Goal: Task Accomplishment & Management: Manage account settings

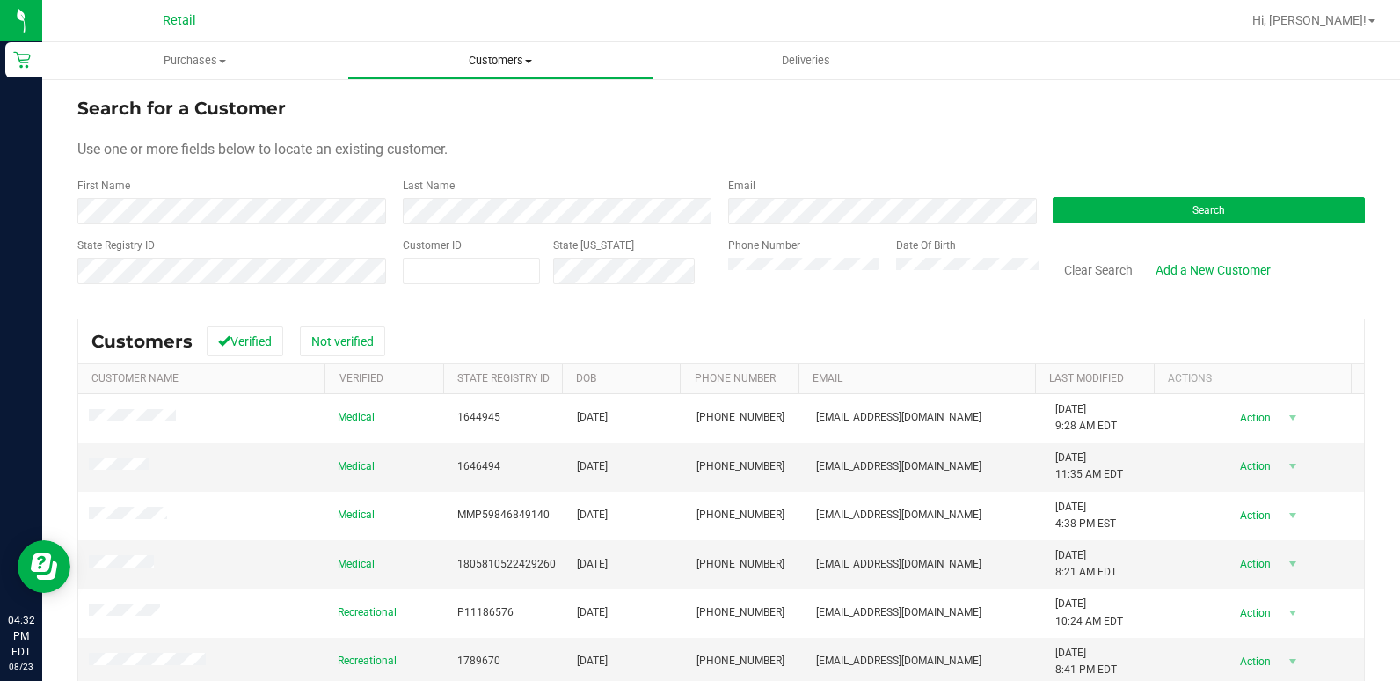
click at [410, 68] on span "Customers" at bounding box center [499, 61] width 303 height 16
click at [448, 96] on li "All customers" at bounding box center [499, 106] width 305 height 21
click at [454, 188] on div "Last Name" at bounding box center [552, 201] width 325 height 47
click at [454, 199] on div "Last Name" at bounding box center [552, 201] width 325 height 47
click at [391, 203] on div "Last Name" at bounding box center [552, 201] width 325 height 47
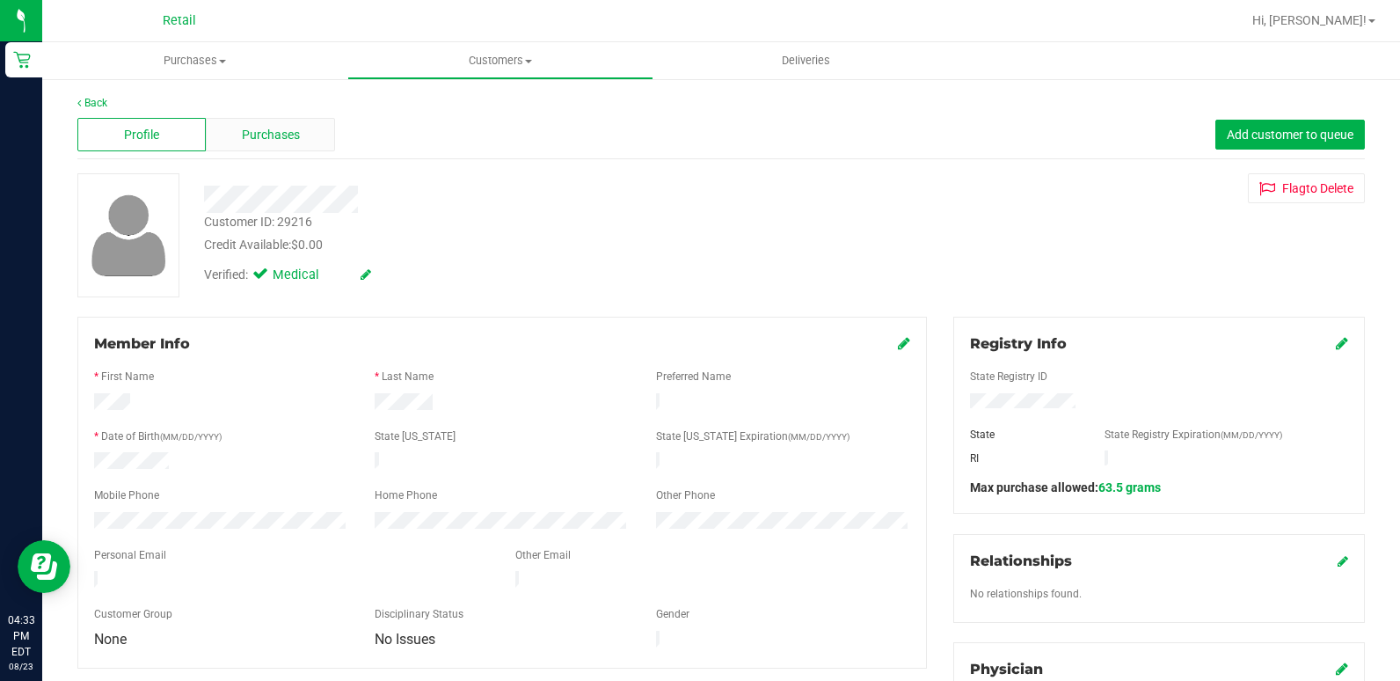
click at [277, 150] on div "Purchases" at bounding box center [270, 134] width 128 height 33
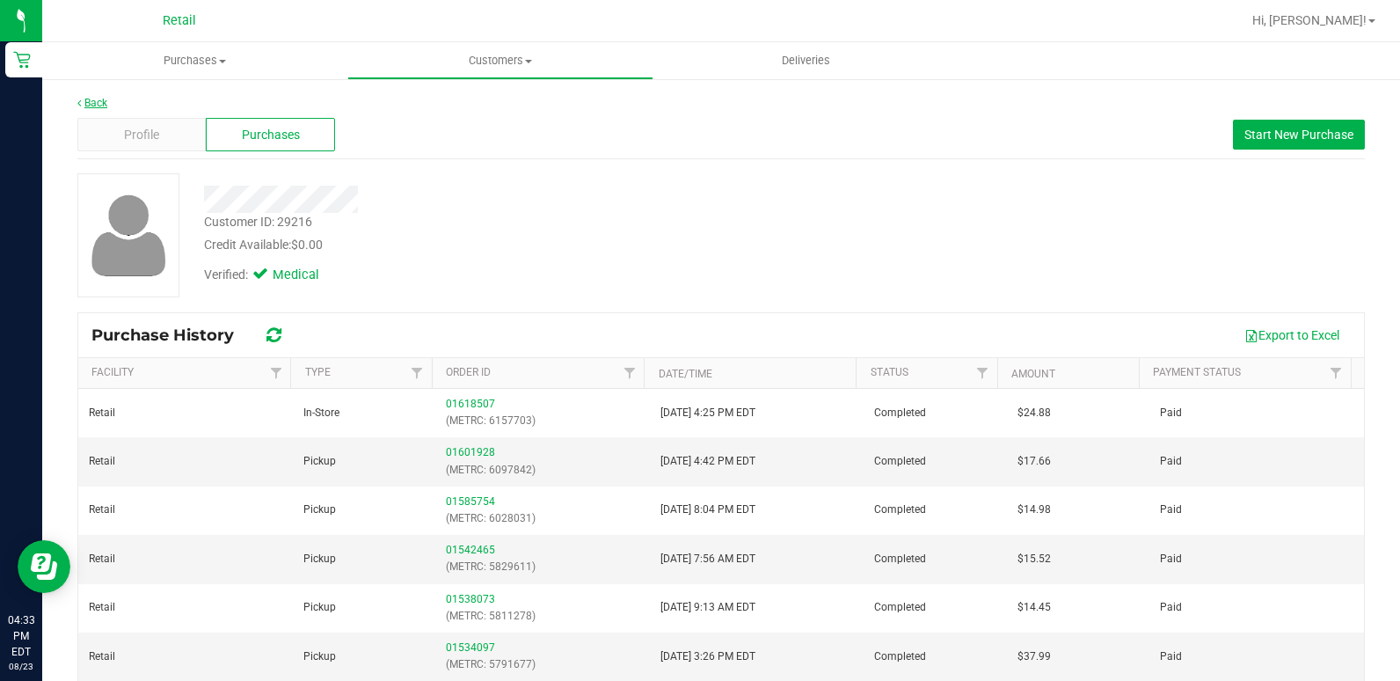
drag, startPoint x: 72, startPoint y: 99, endPoint x: 91, endPoint y: 106, distance: 20.9
click at [81, 103] on div "Back Profile Purchases Start New Purchase Customer ID: 29216 Credit Available: …" at bounding box center [721, 439] width 1358 height 724
click at [91, 106] on link "Back" at bounding box center [92, 103] width 30 height 12
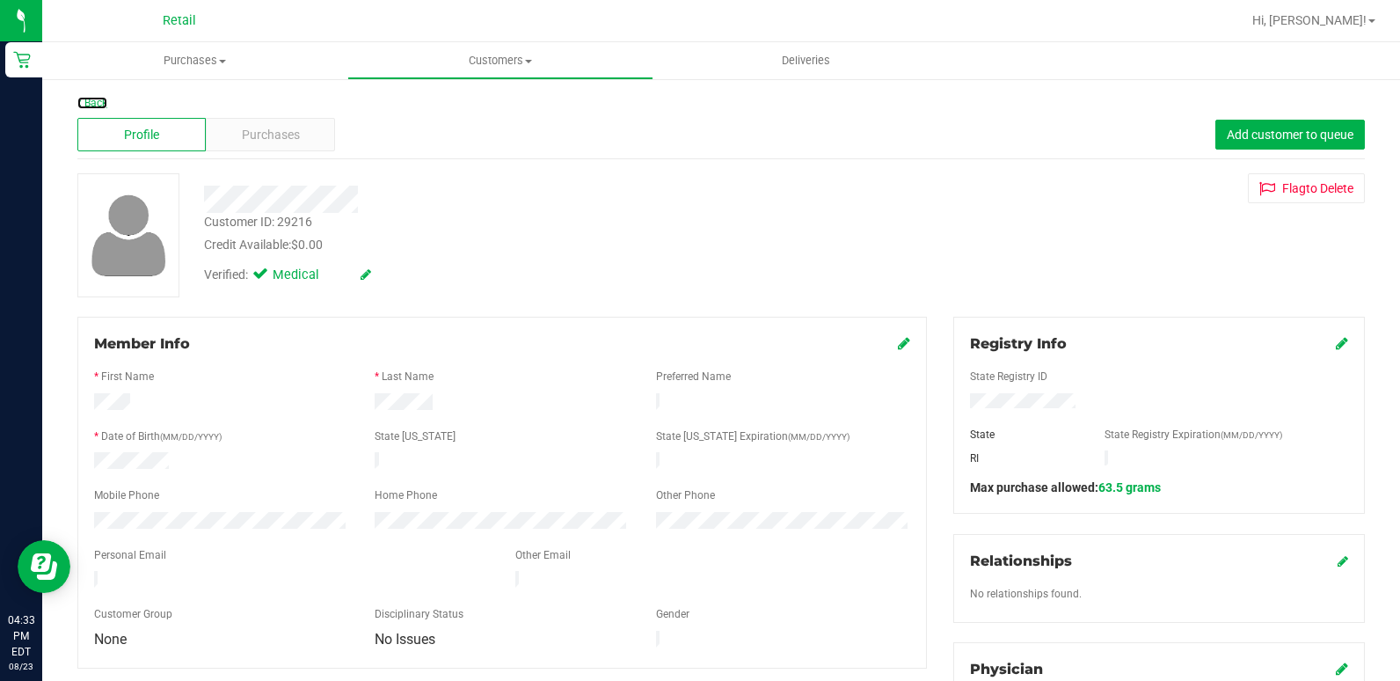
click at [94, 108] on link "Back" at bounding box center [92, 103] width 30 height 12
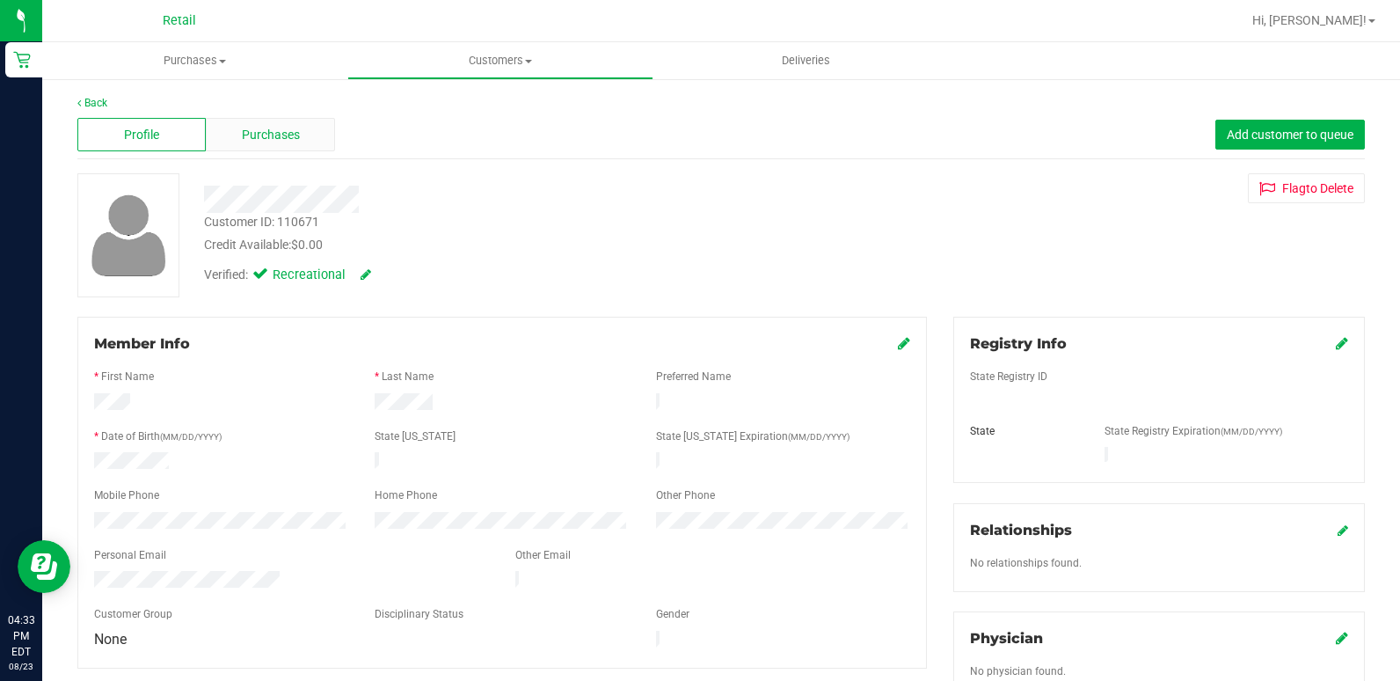
click at [321, 141] on div "Purchases" at bounding box center [270, 134] width 128 height 33
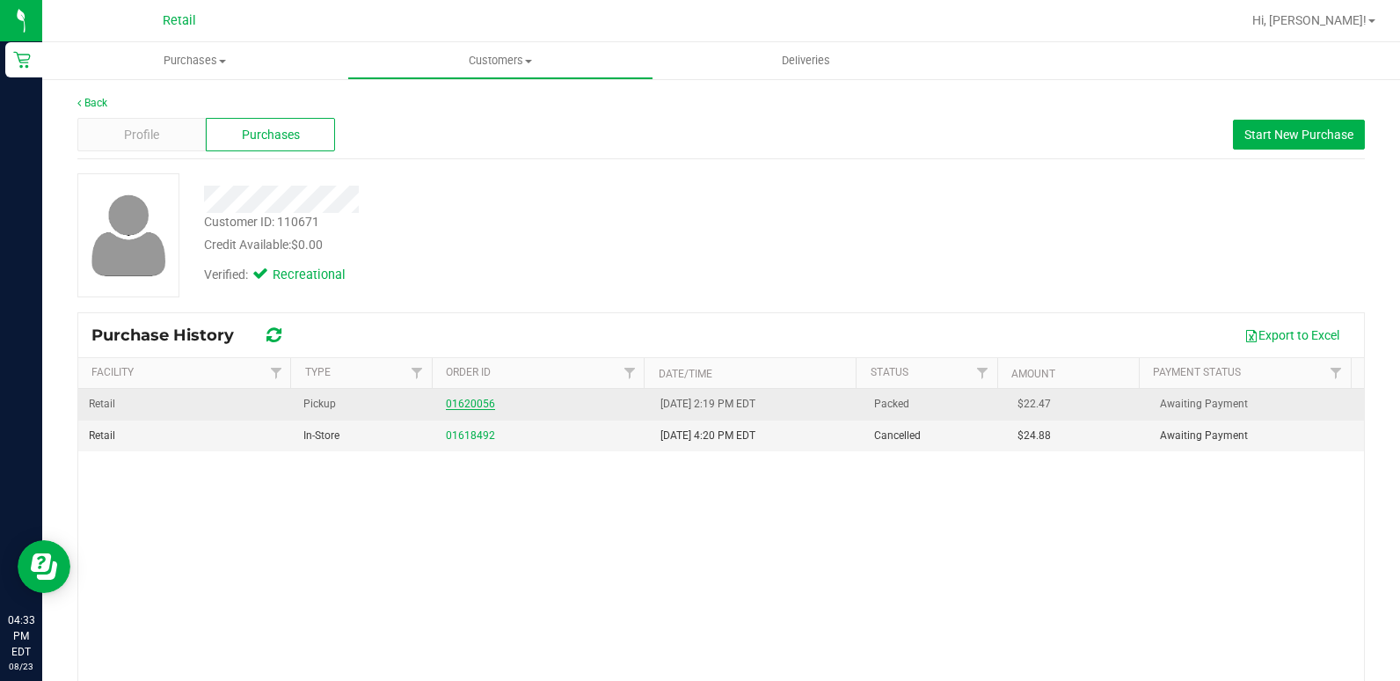
click at [478, 399] on link "01620056" at bounding box center [470, 404] width 49 height 12
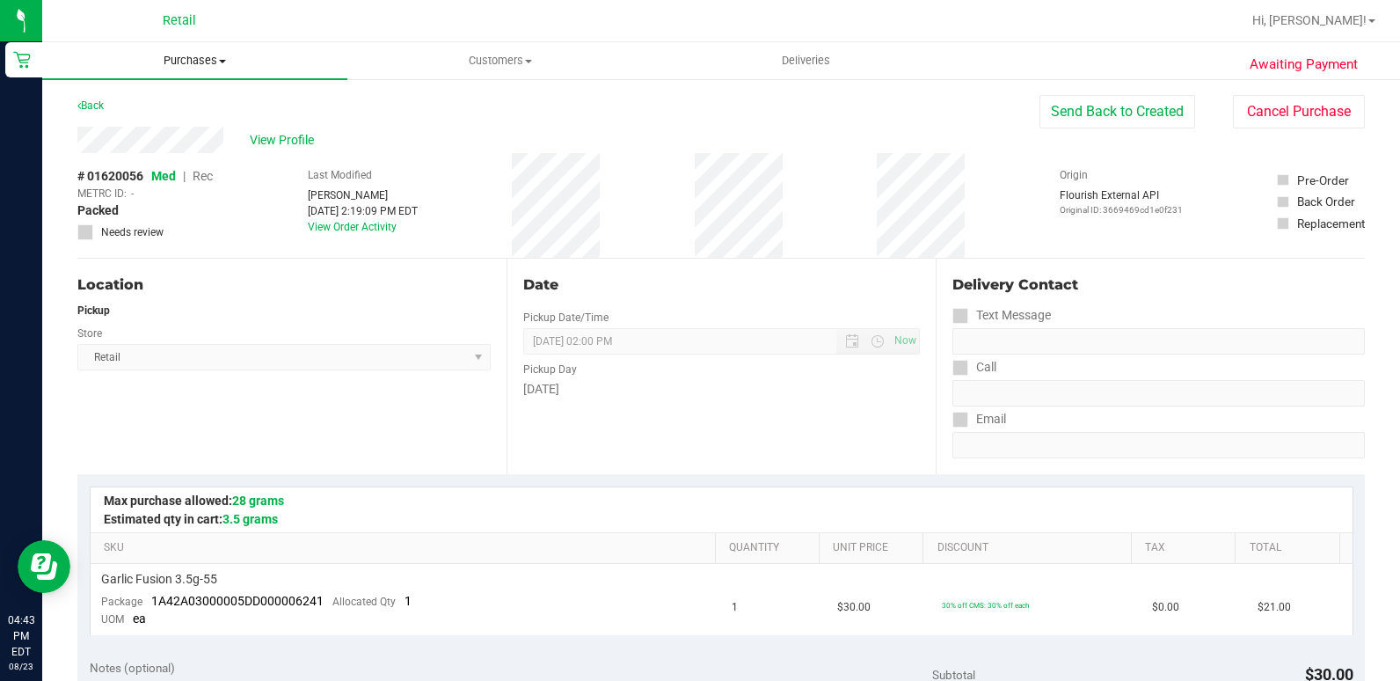
click at [191, 55] on span "Purchases" at bounding box center [194, 61] width 305 height 16
click at [512, 59] on span "Customers" at bounding box center [499, 61] width 303 height 16
click at [427, 106] on span "All customers" at bounding box center [410, 106] width 127 height 15
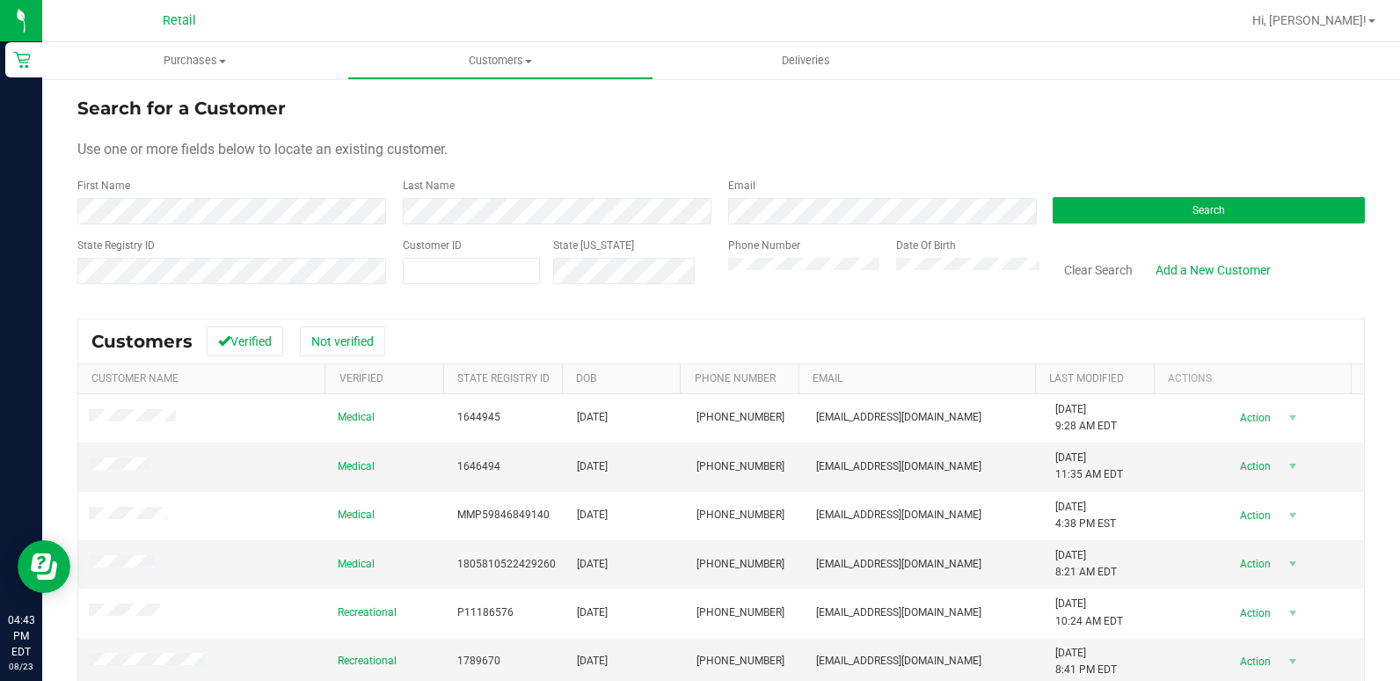
click at [296, 197] on div "First Name" at bounding box center [233, 201] width 312 height 47
click at [1123, 218] on button "Search" at bounding box center [1209, 210] width 312 height 26
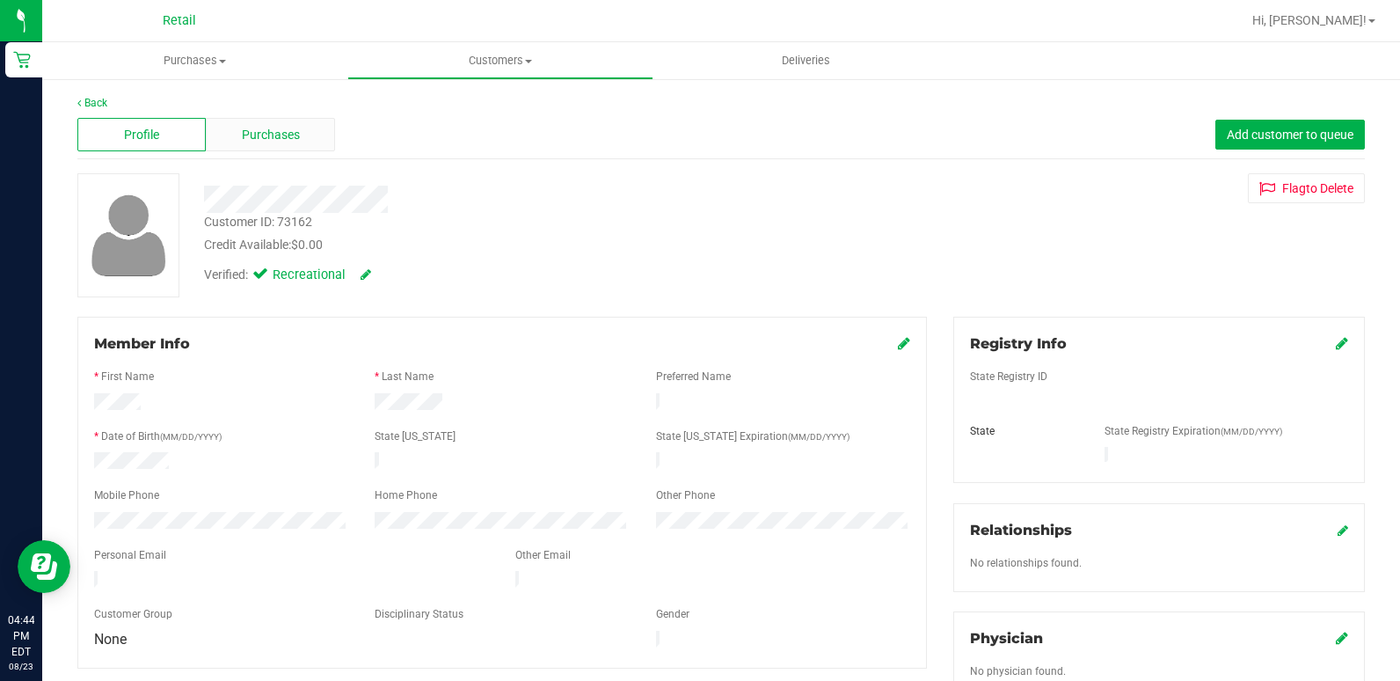
click at [298, 136] on div "Purchases" at bounding box center [270, 134] width 128 height 33
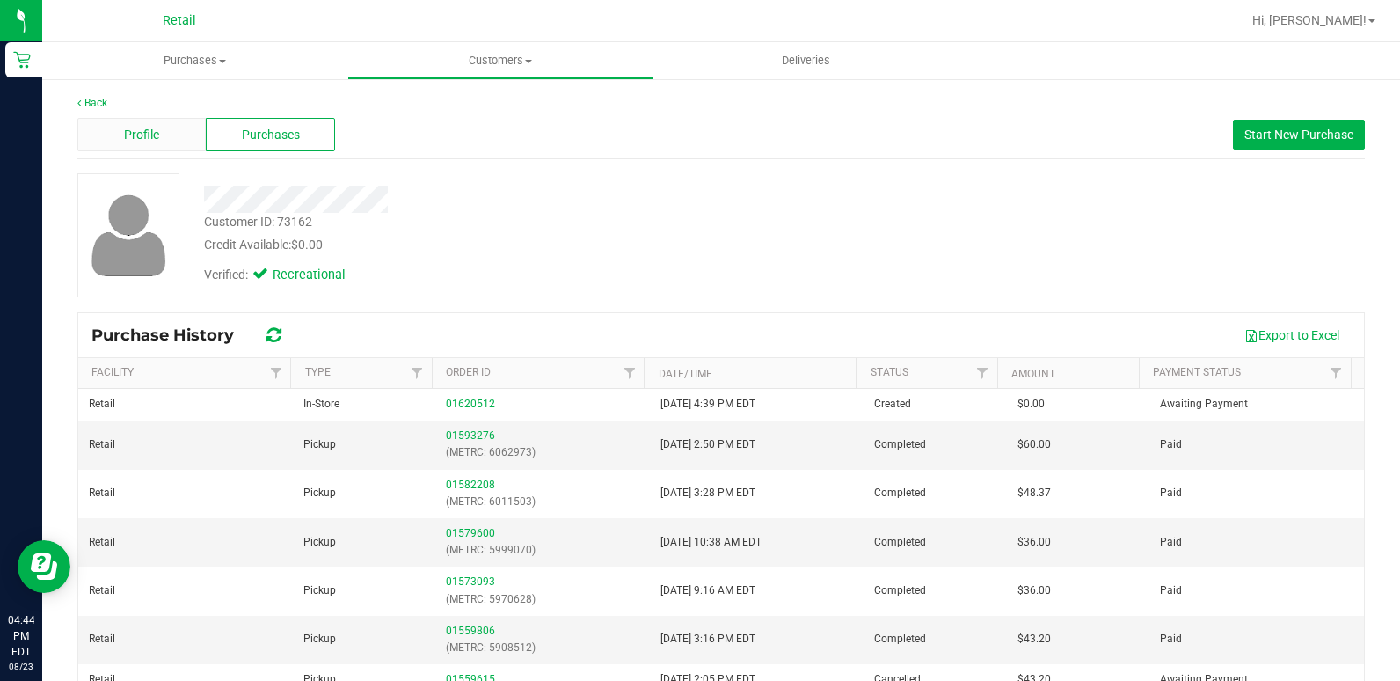
click at [166, 134] on div "Profile" at bounding box center [141, 134] width 128 height 33
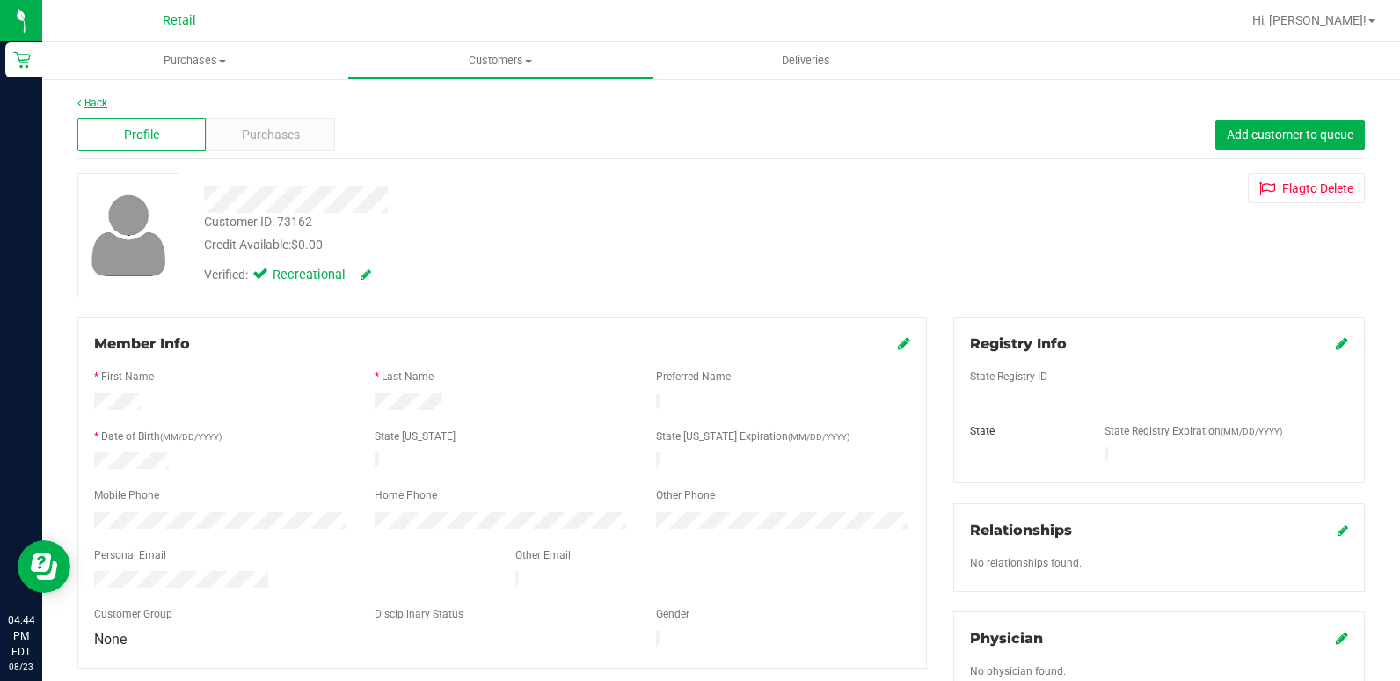
click at [89, 97] on div "Back Profile Purchases Add customer to queue Customer ID: 73162 Credit Availabl…" at bounding box center [721, 672] width 1358 height 1190
click at [94, 100] on link "Back" at bounding box center [92, 103] width 30 height 12
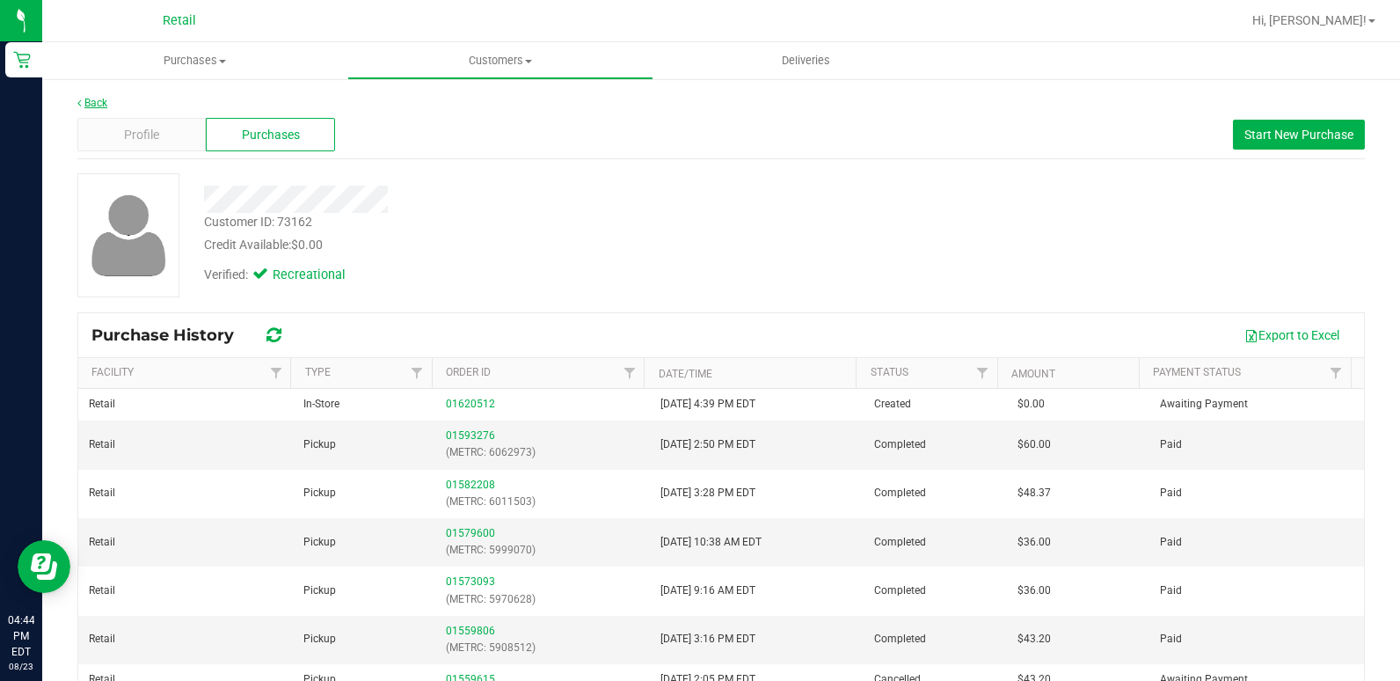
click at [106, 99] on link "Back" at bounding box center [92, 103] width 30 height 12
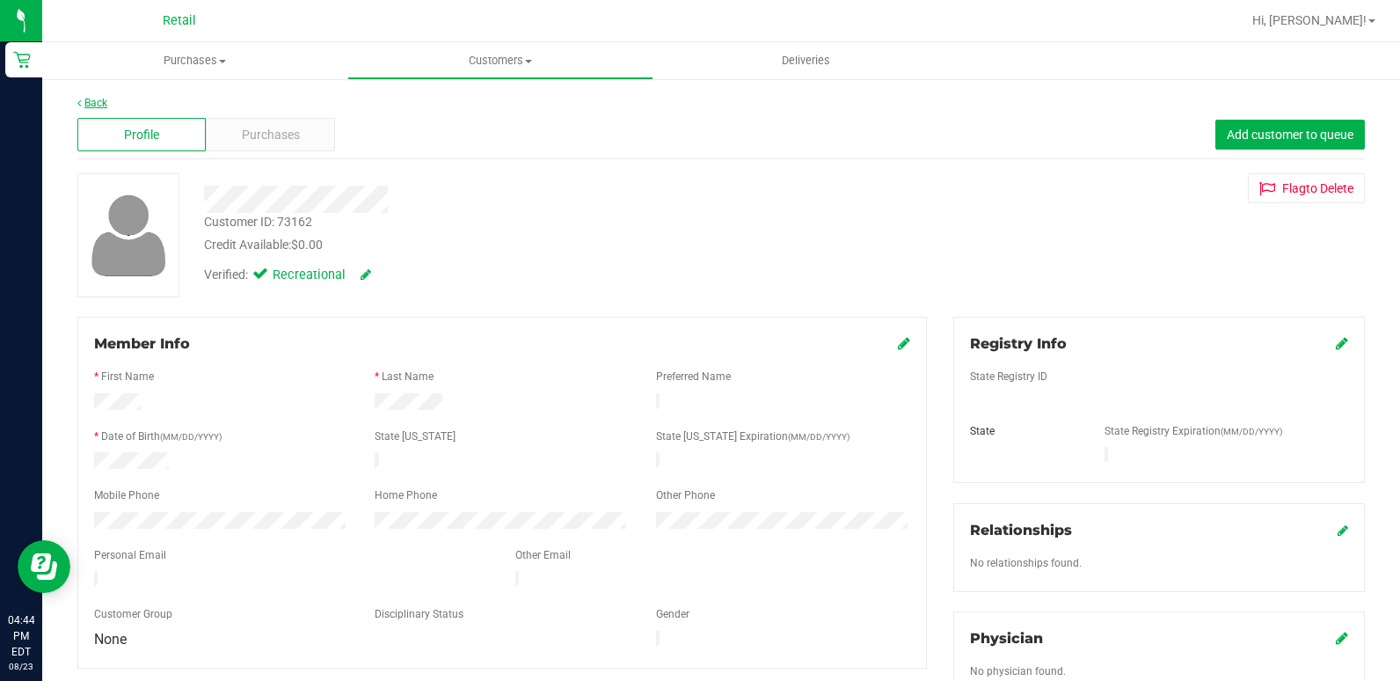
click at [106, 102] on link "Back" at bounding box center [92, 103] width 30 height 12
